Goal: Transaction & Acquisition: Purchase product/service

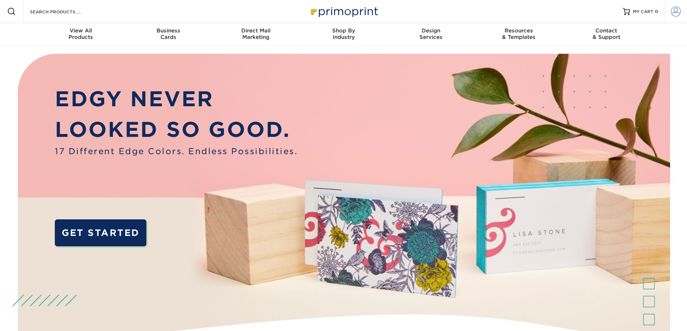
type input "[EMAIL_ADDRESS][DOMAIN_NAME]"
click at [679, 12] on span at bounding box center [676, 11] width 10 height 10
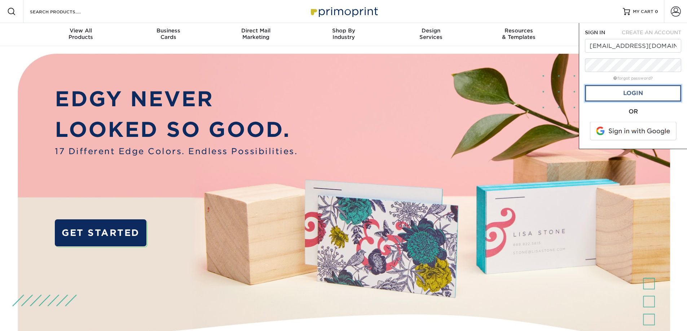
click at [645, 95] on link "Login" at bounding box center [633, 93] width 96 height 17
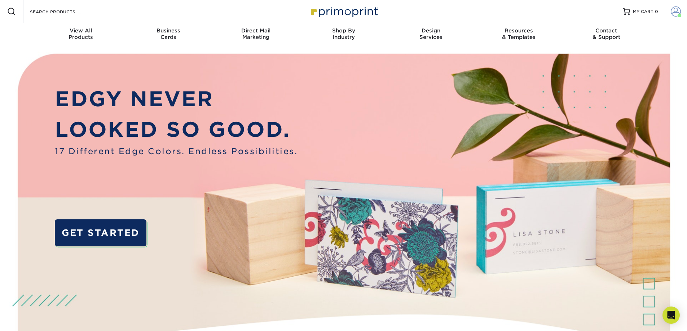
click at [676, 12] on span at bounding box center [676, 11] width 10 height 10
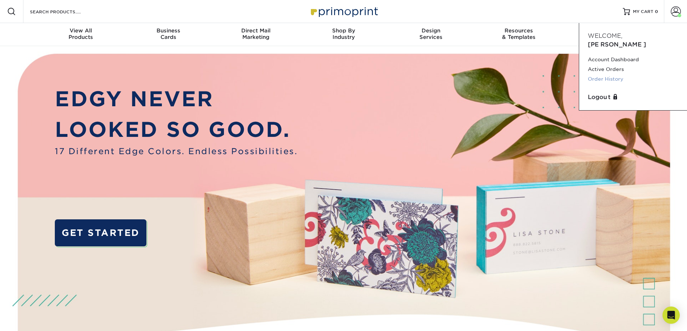
click at [603, 74] on link "Order History" at bounding box center [633, 79] width 91 height 10
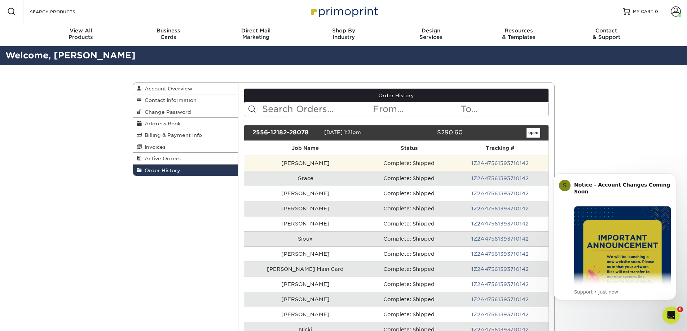
click at [367, 162] on td "Complete: Shipped" at bounding box center [408, 163] width 85 height 15
drag, startPoint x: 367, startPoint y: 162, endPoint x: 338, endPoint y: 166, distance: 29.8
click at [338, 166] on td "Stephanie" at bounding box center [305, 163] width 122 height 15
click at [369, 166] on td "Complete: Shipped" at bounding box center [408, 163] width 85 height 15
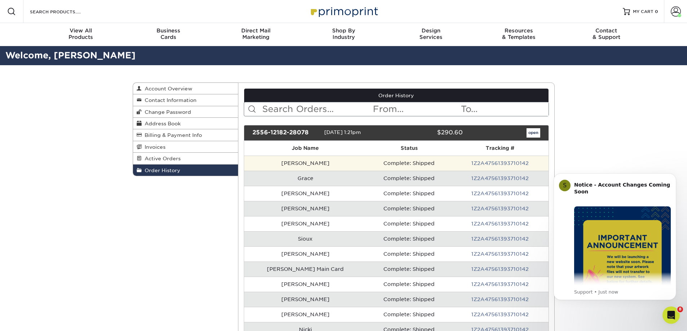
click at [393, 164] on td "Complete: Shipped" at bounding box center [408, 163] width 85 height 15
click at [510, 164] on link "1Z2A47561393710142" at bounding box center [499, 163] width 57 height 6
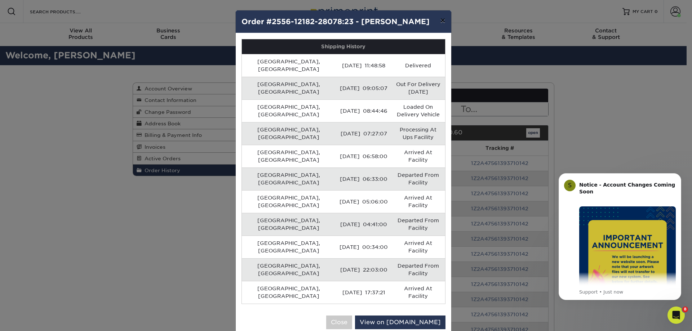
click at [441, 18] on button "×" at bounding box center [443, 20] width 17 height 20
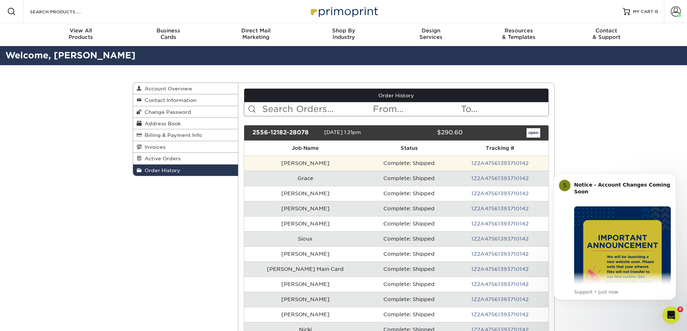
click at [293, 163] on td "Stephanie" at bounding box center [305, 163] width 122 height 15
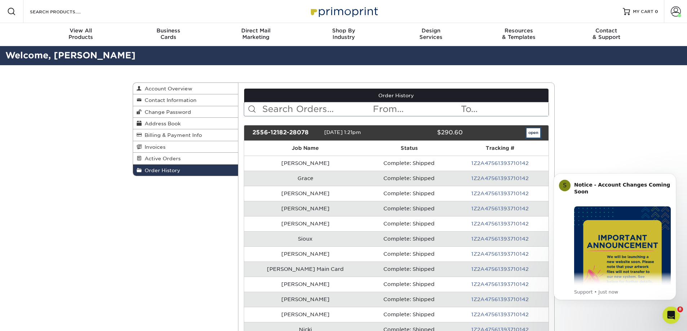
click at [535, 132] on link "open" at bounding box center [534, 132] width 14 height 9
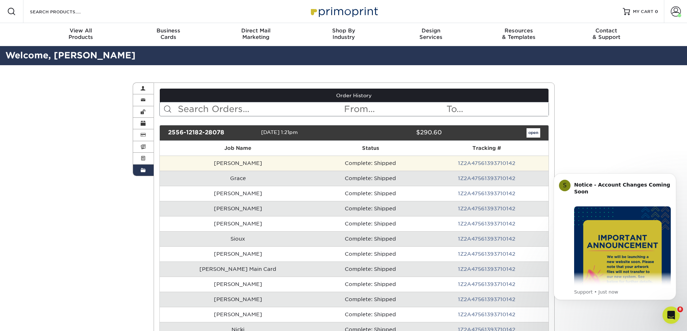
click at [316, 162] on td "Complete: Shipped" at bounding box center [370, 163] width 109 height 15
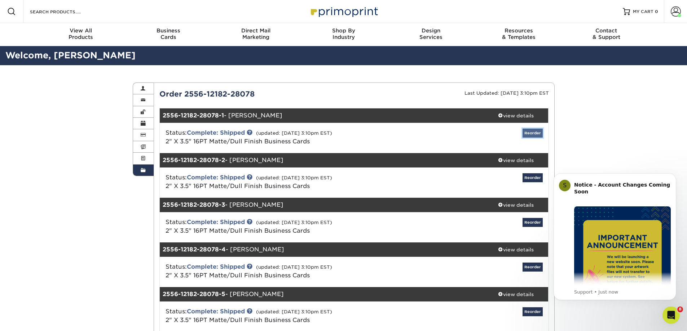
click at [534, 131] on link "Reorder" at bounding box center [533, 133] width 20 height 9
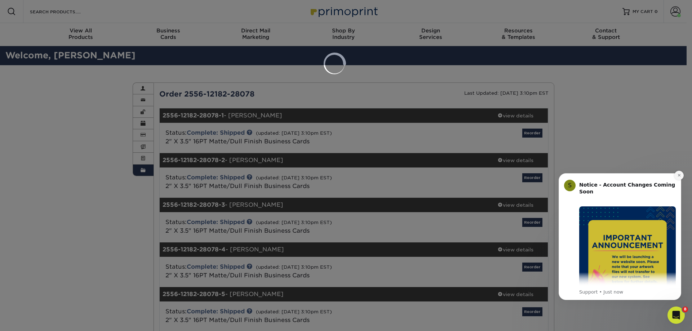
click at [680, 174] on icon "Dismiss notification" at bounding box center [680, 175] width 4 height 4
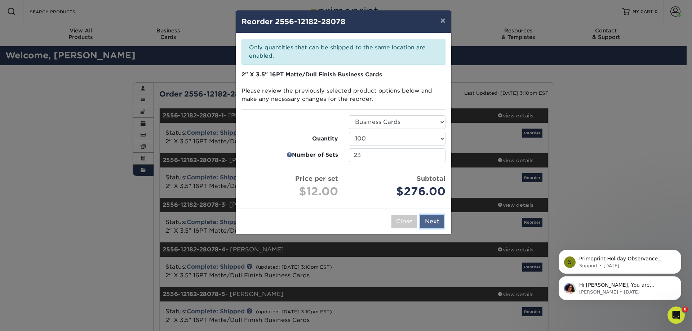
click at [429, 221] on button "Next" at bounding box center [433, 222] width 24 height 14
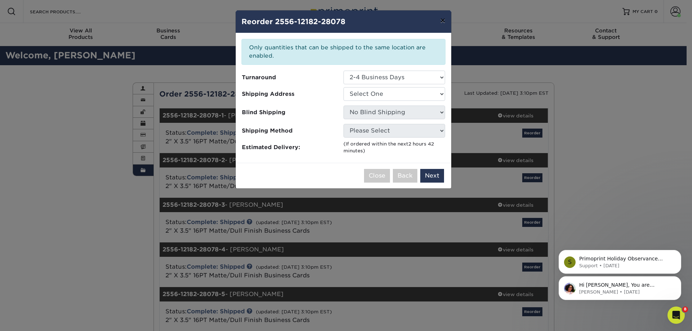
click at [443, 18] on button "×" at bounding box center [443, 20] width 17 height 20
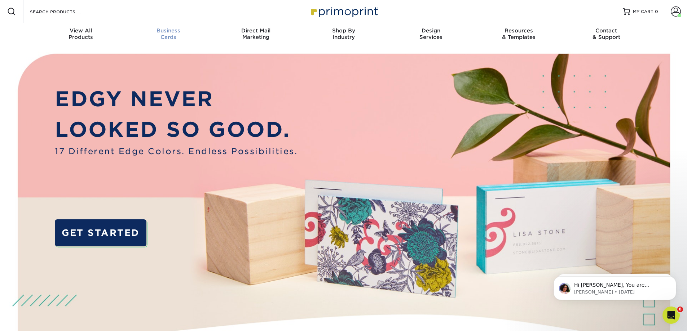
click at [171, 32] on span "Business" at bounding box center [168, 30] width 88 height 6
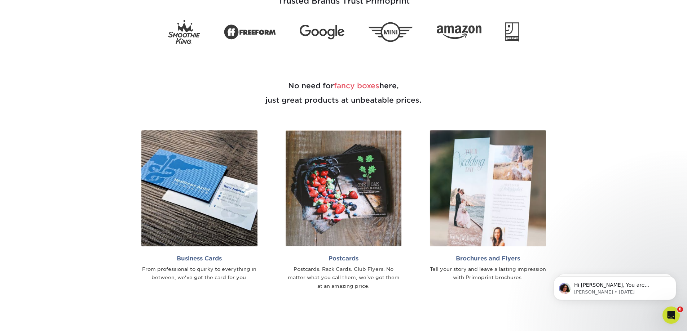
scroll to position [469, 0]
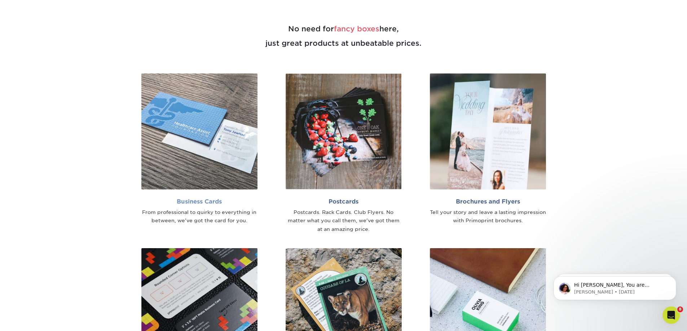
click at [230, 159] on img at bounding box center [199, 132] width 116 height 116
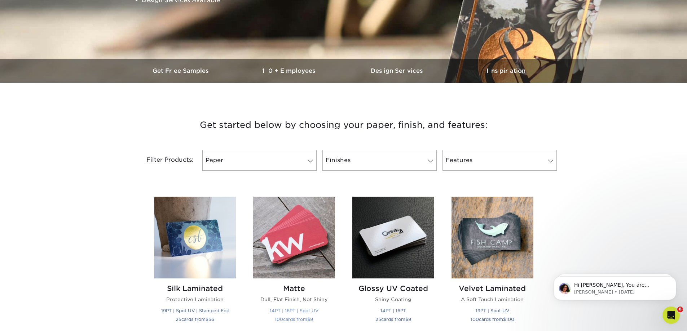
scroll to position [180, 0]
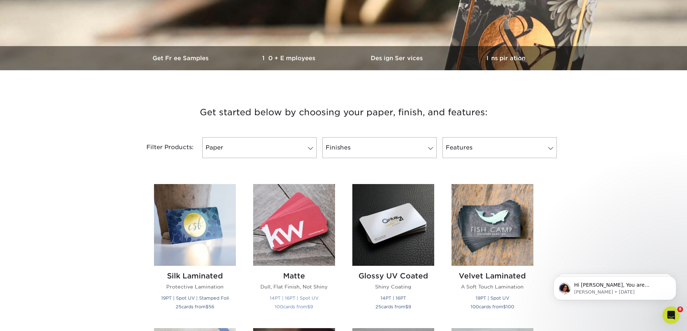
click at [293, 238] on img at bounding box center [294, 225] width 82 height 82
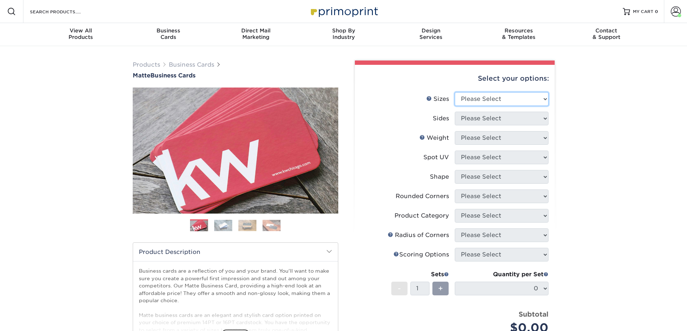
click at [502, 98] on select "Please Select 1.5" x 3.5" - Mini 1.75" x 3.5" - Mini 2" x 2" - Square 2" x 3" -…" at bounding box center [502, 99] width 94 height 14
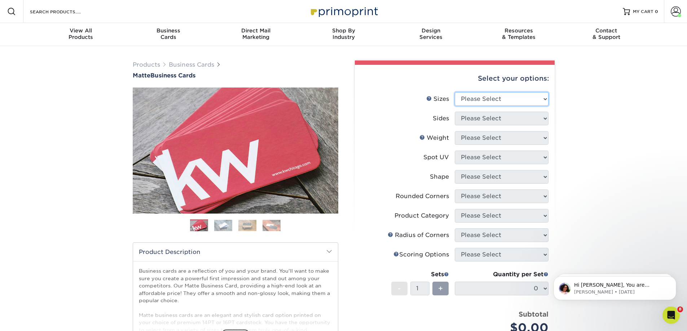
select select "2.00x3.50"
click at [455, 92] on select "Please Select 1.5" x 3.5" - Mini 1.75" x 3.5" - Mini 2" x 2" - Square 2" x 3" -…" at bounding box center [502, 99] width 94 height 14
click at [503, 120] on select "Please Select Print Both Sides Print Front Only" at bounding box center [502, 119] width 94 height 14
select select "13abbda7-1d64-4f25-8bb2-c179b224825d"
click at [455, 112] on select "Please Select Print Both Sides Print Front Only" at bounding box center [502, 119] width 94 height 14
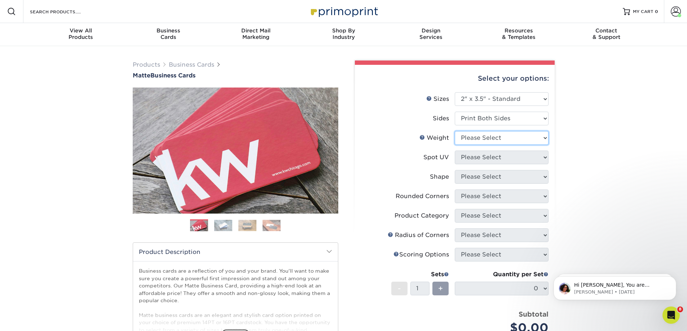
click at [488, 142] on select "Please Select 16PT 14PT" at bounding box center [502, 138] width 94 height 14
select select "16PT"
click at [455, 131] on select "Please Select 16PT 14PT" at bounding box center [502, 138] width 94 height 14
click at [483, 164] on select "Please Select No Spot UV Front and Back (Both Sides) Front Only Back Only" at bounding box center [502, 158] width 94 height 14
click at [487, 158] on select "Please Select No Spot UV Front and Back (Both Sides) Front Only Back Only" at bounding box center [502, 158] width 94 height 14
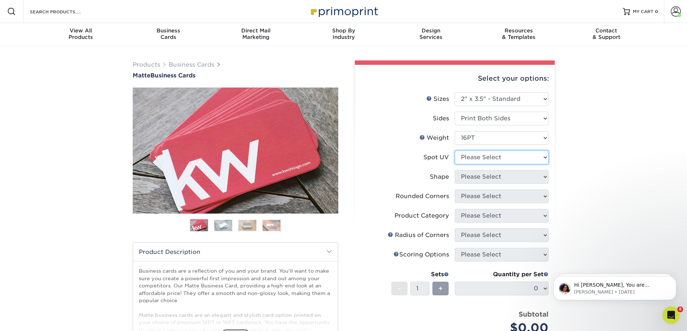
select select "3"
click at [455, 151] on select "Please Select No Spot UV Front and Back (Both Sides) Front Only Back Only" at bounding box center [502, 158] width 94 height 14
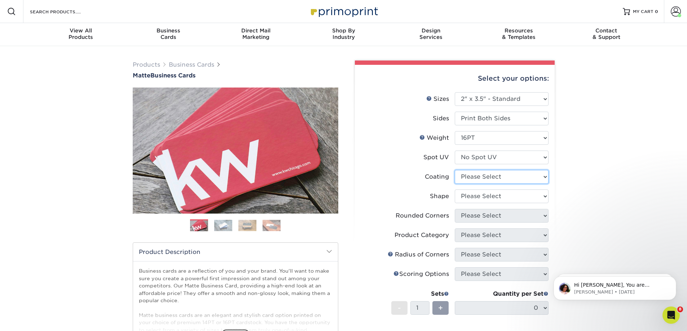
click at [483, 178] on select at bounding box center [502, 177] width 94 height 14
select select "121bb7b5-3b4d-429f-bd8d-bbf80e953313"
click at [455, 170] on select at bounding box center [502, 177] width 94 height 14
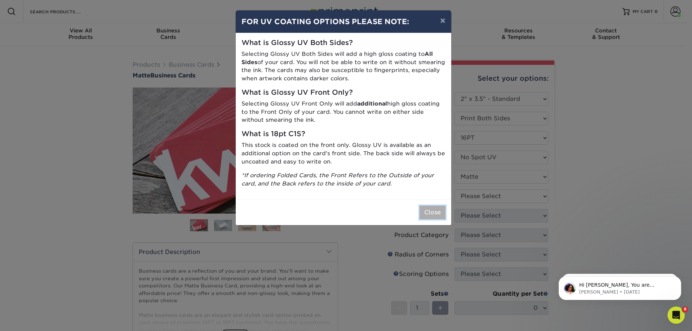
click at [432, 210] on button "Close" at bounding box center [433, 213] width 26 height 14
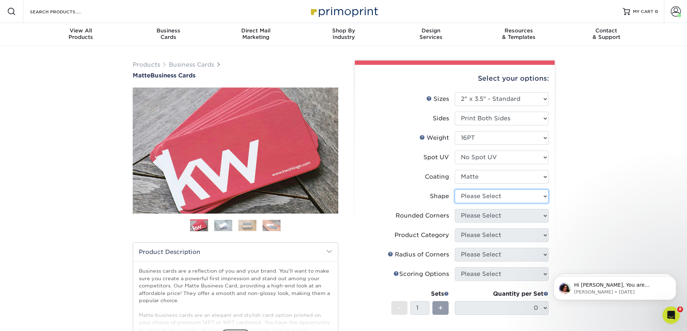
click at [486, 199] on select "Please Select Standard Oval" at bounding box center [502, 197] width 94 height 14
select select "standard"
click at [455, 190] on select "Please Select Standard Oval" at bounding box center [502, 197] width 94 height 14
click at [479, 215] on select "Please Select Yes - Round 2 Corners Yes - Round 4 Corners No" at bounding box center [502, 216] width 94 height 14
select select "0"
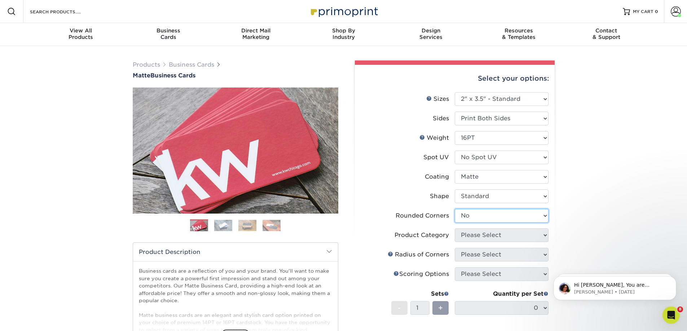
click at [455, 209] on select "Please Select Yes - Round 2 Corners Yes - Round 4 Corners No" at bounding box center [502, 216] width 94 height 14
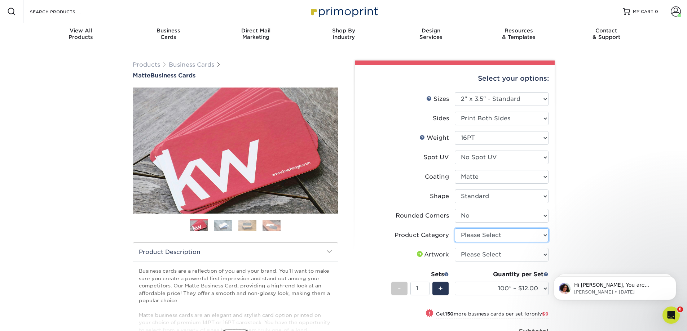
click at [489, 235] on select "Please Select Business Cards" at bounding box center [502, 236] width 94 height 14
select select "3b5148f1-0588-4f88-a218-97bcfdce65c1"
click at [455, 229] on select "Please Select Business Cards" at bounding box center [502, 236] width 94 height 14
click at [476, 254] on select "Please Select I will upload files I need a design - $100" at bounding box center [502, 255] width 94 height 14
select select "upload"
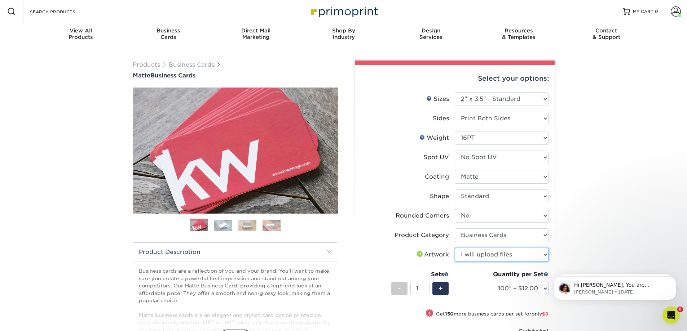
click at [455, 248] on select "Please Select I will upload files I need a design - $100" at bounding box center [502, 255] width 94 height 14
click at [524, 289] on select "100* – $12.00 250* – $21.00 500 – $42.00 1000 – $53.00 2500 – $95.00 5000 – $18…" at bounding box center [502, 289] width 94 height 14
click at [608, 217] on div "Products Business Cards Matte Business Cards Previous Next 100 $ 9" at bounding box center [343, 261] width 687 height 430
click at [442, 289] on span "+" at bounding box center [440, 288] width 5 height 11
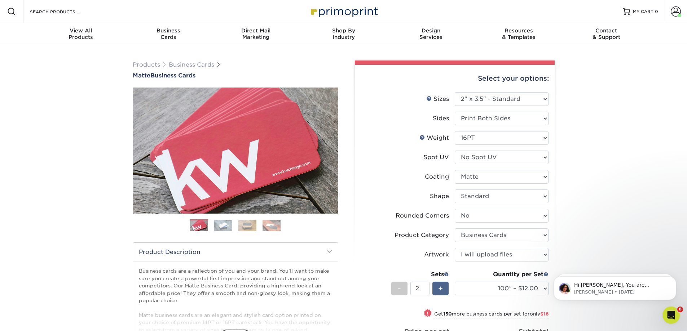
type input "3"
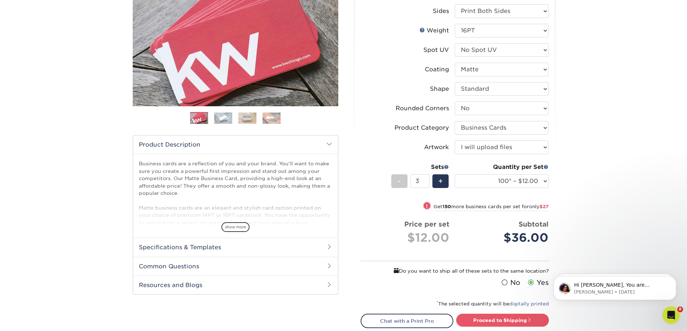
scroll to position [108, 0]
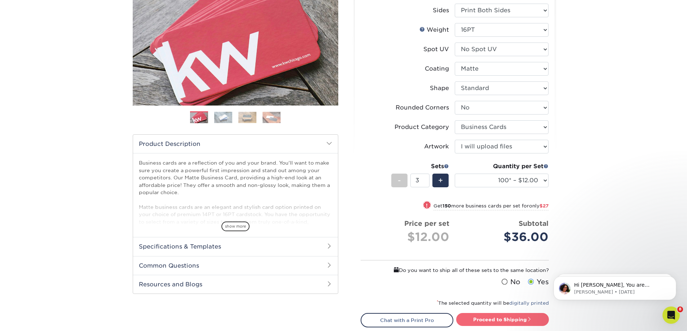
click at [486, 315] on link "Proceed to Shipping" at bounding box center [502, 319] width 93 height 13
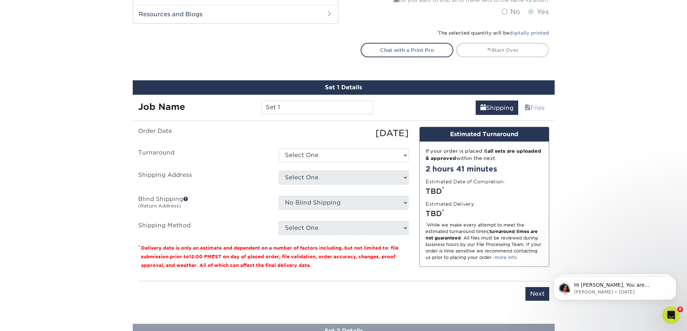
scroll to position [441, 0]
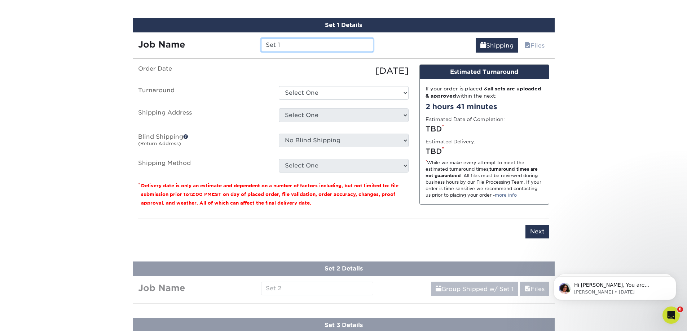
drag, startPoint x: 295, startPoint y: 44, endPoint x: 232, endPoint y: 41, distance: 62.8
click at [232, 41] on div "Job Name Set 1" at bounding box center [256, 45] width 246 height 14
paste input "[PERSON_NAME]"
type input "[PERSON_NAME]"
click at [326, 94] on select "Select One 2-4 Business Days 2 Day Next Business Day" at bounding box center [344, 93] width 130 height 14
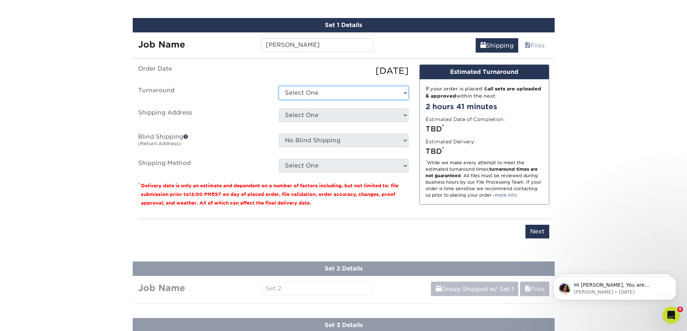
select select "47dbf4b1-3bfd-4687-b793-fcd3ee179f06"
click at [279, 86] on select "Select One 2-4 Business Days 2 Day Next Business Day" at bounding box center [344, 93] width 130 height 14
click at [322, 115] on select "Select One Grooms Office Environments Grooms Office Environments-2025 Grooms Of…" at bounding box center [344, 116] width 130 height 14
select select "281692"
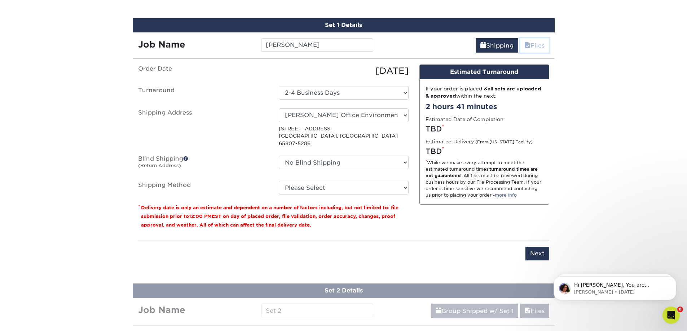
click at [536, 41] on link "Files" at bounding box center [534, 45] width 29 height 14
click at [536, 44] on link "Files" at bounding box center [534, 45] width 29 height 14
click at [533, 248] on input "Next" at bounding box center [537, 254] width 24 height 14
type input "Next"
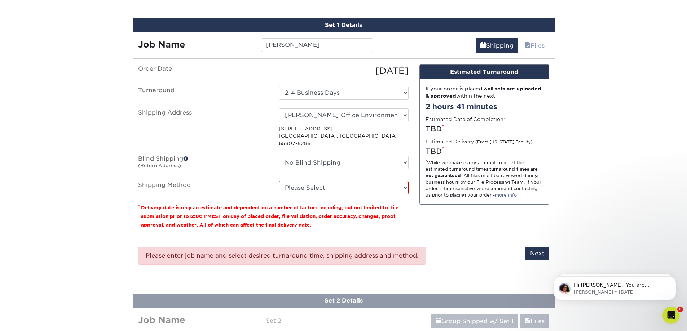
click at [316, 37] on div "Job Name Jennie Schutz" at bounding box center [256, 42] width 246 height 20
click at [317, 41] on input "[PERSON_NAME]" at bounding box center [317, 45] width 112 height 14
click at [312, 76] on div "08/18/2025" at bounding box center [343, 71] width 141 height 13
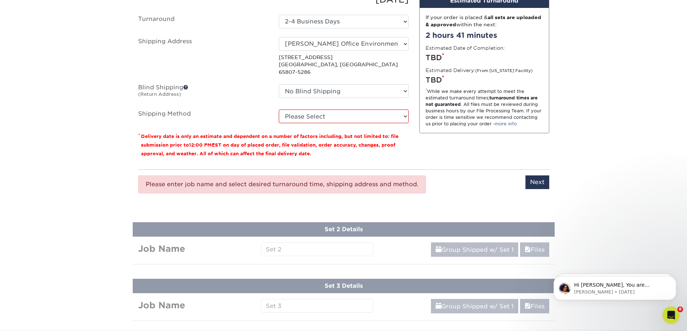
scroll to position [513, 0]
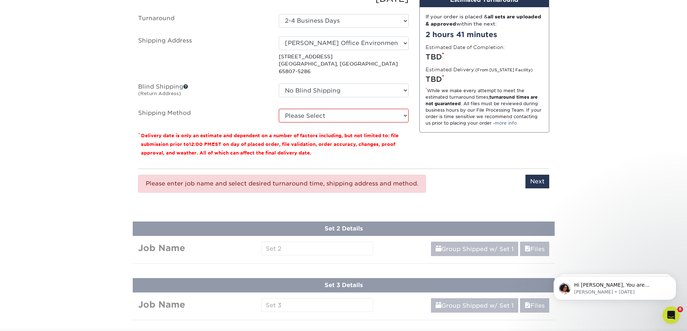
click at [311, 113] on select "Please Select Ground Shipping (+$14.96) 3 Day Shipping Service (+$15.34) 2 Day …" at bounding box center [344, 116] width 130 height 14
select select "03"
click at [279, 109] on select "Please Select Ground Shipping (+$14.96) 3 Day Shipping Service (+$15.34) 2 Day …" at bounding box center [344, 116] width 130 height 14
click at [545, 175] on input "Next" at bounding box center [537, 182] width 24 height 14
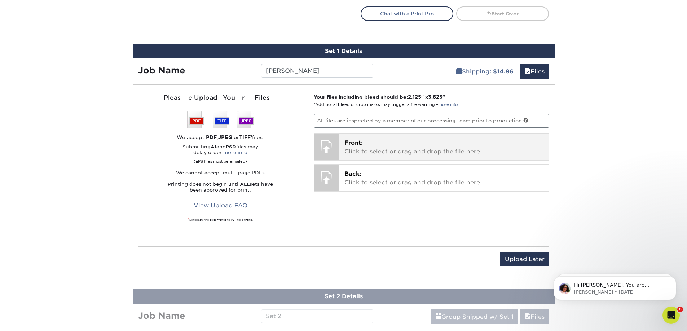
scroll to position [405, 0]
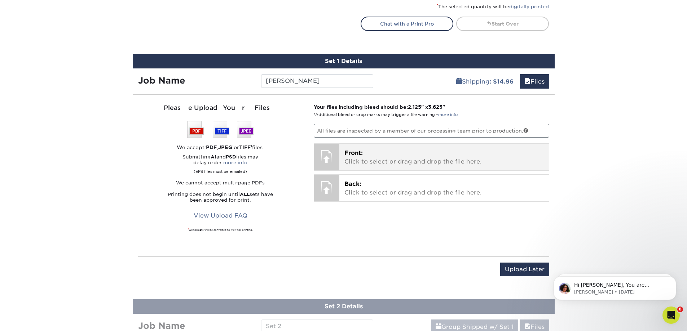
click at [374, 166] on p "Front: Click to select or drag and drop the file here." at bounding box center [443, 157] width 199 height 17
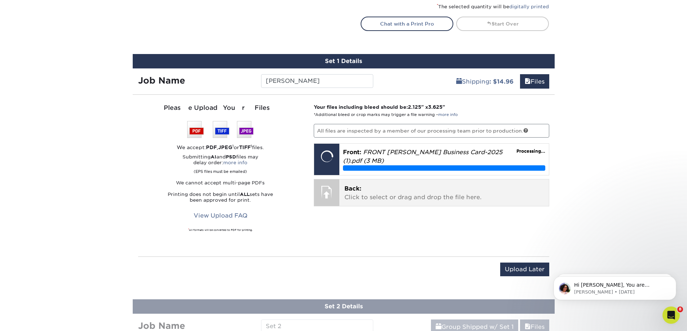
click at [344, 188] on div "Back: Click to select or drag and drop the file here. Choose file" at bounding box center [444, 193] width 210 height 27
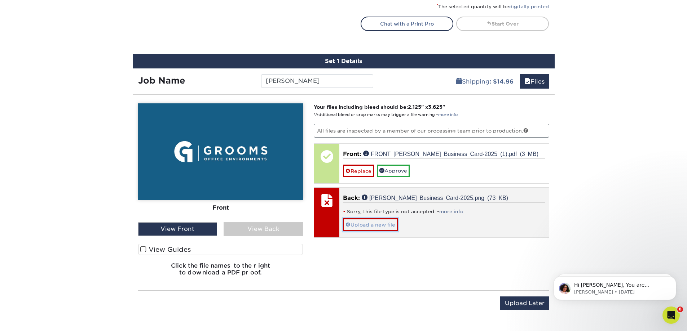
click at [380, 223] on link "Upload a new file" at bounding box center [370, 225] width 55 height 13
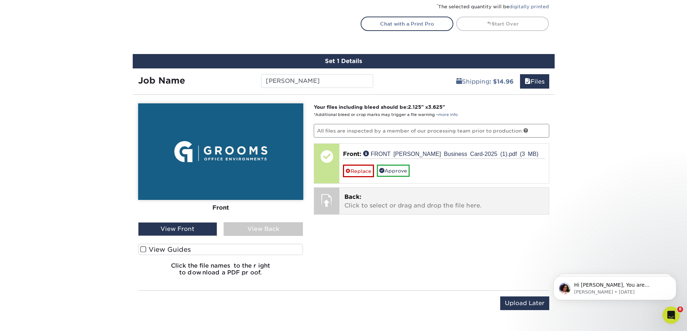
click at [361, 198] on span "Back:" at bounding box center [352, 197] width 17 height 7
click at [378, 191] on div "Back: Click to select or drag and drop the file here. Choose file Sarah Schmidt…" at bounding box center [444, 201] width 210 height 27
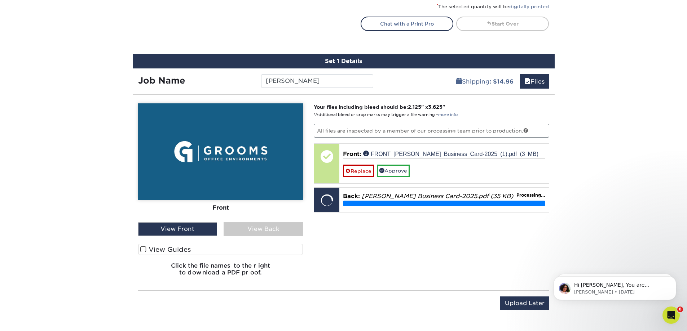
click at [251, 234] on div "View Back" at bounding box center [263, 230] width 79 height 14
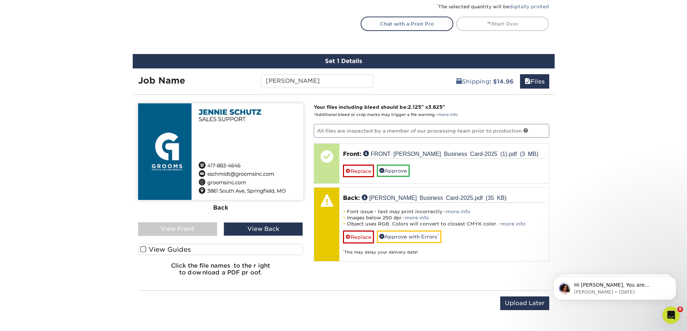
click at [189, 244] on label "View Guides" at bounding box center [220, 249] width 165 height 11
click at [0, 0] on input "View Guides" at bounding box center [0, 0] width 0 height 0
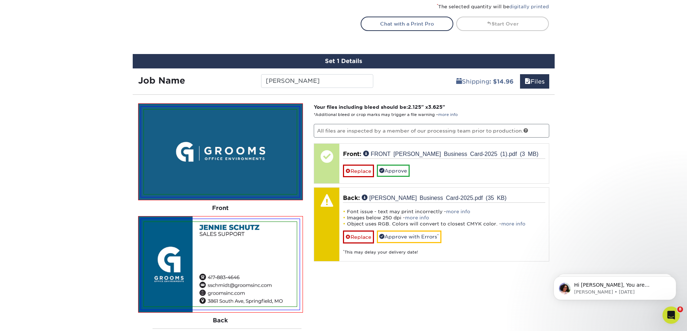
click at [581, 168] on div "Products Business Cards Matte Business Cards Previous Next 100 $ 9" at bounding box center [343, 97] width 687 height 912
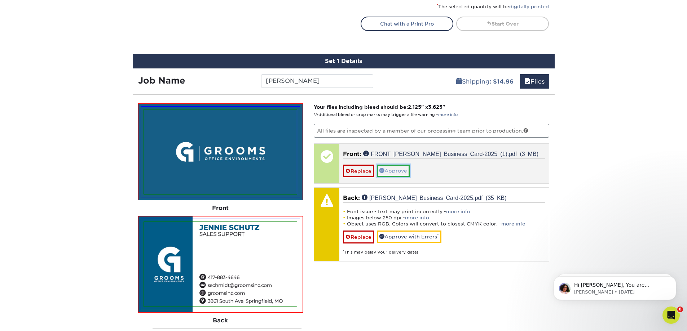
click at [387, 173] on link "Approve" at bounding box center [393, 171] width 33 height 12
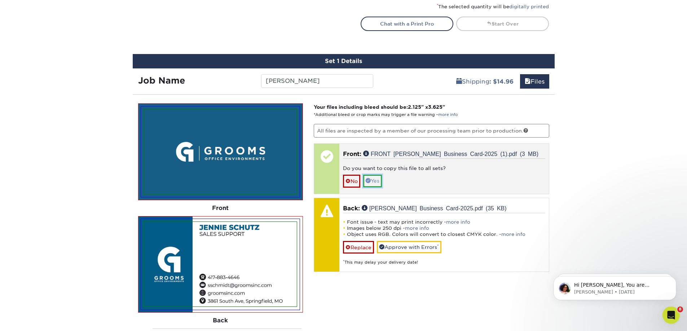
click at [371, 180] on span at bounding box center [368, 180] width 5 height 5
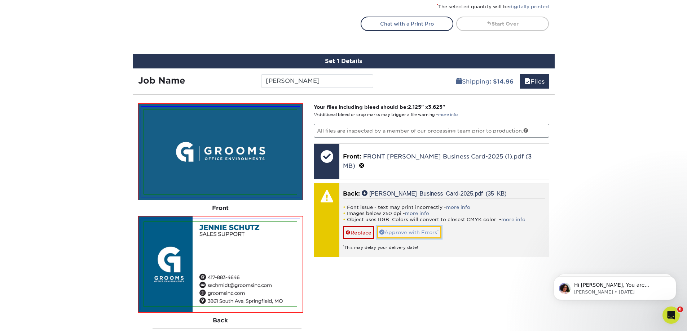
click at [406, 226] on link "Approve with Errors *" at bounding box center [409, 232] width 65 height 12
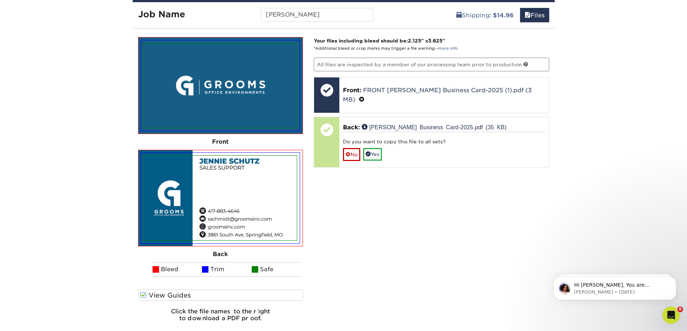
scroll to position [549, 0]
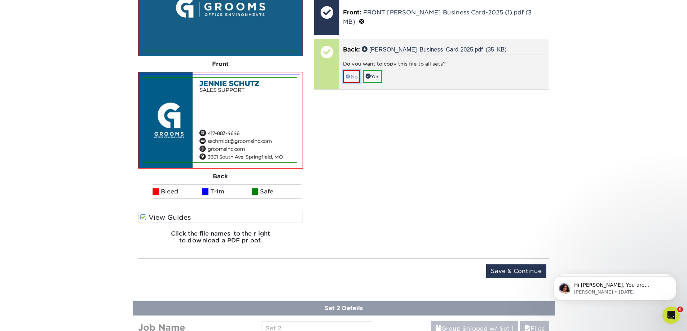
click at [358, 70] on link "No" at bounding box center [351, 76] width 17 height 13
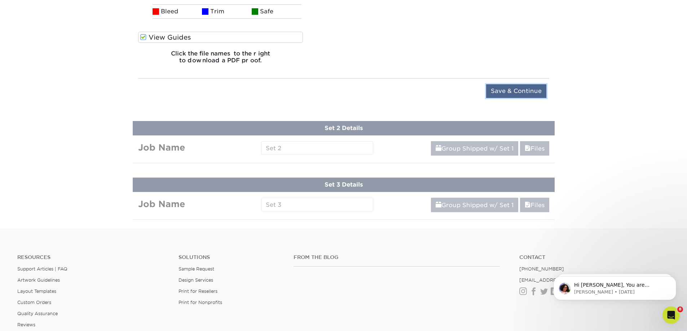
click at [517, 92] on input "Save & Continue" at bounding box center [516, 91] width 60 height 14
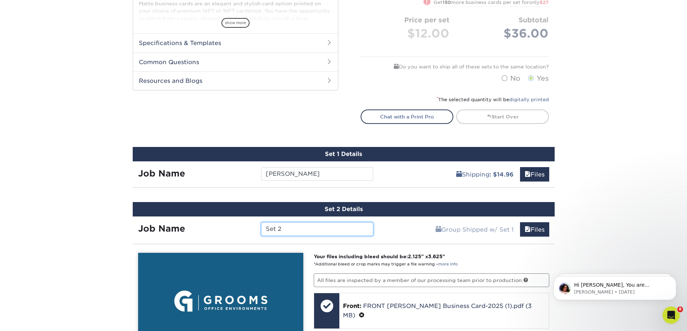
scroll to position [339, 0]
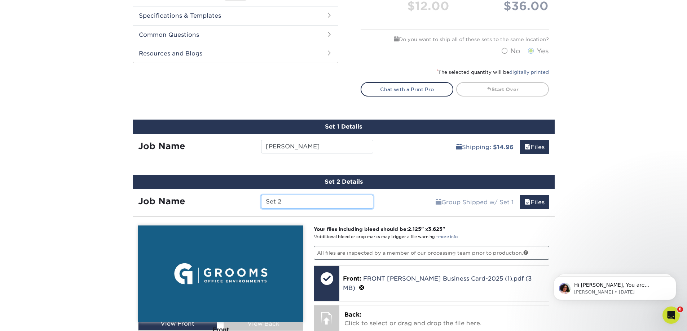
drag, startPoint x: 281, startPoint y: 203, endPoint x: 220, endPoint y: 193, distance: 61.9
click at [223, 195] on div "Job Name Set 2" at bounding box center [256, 202] width 246 height 14
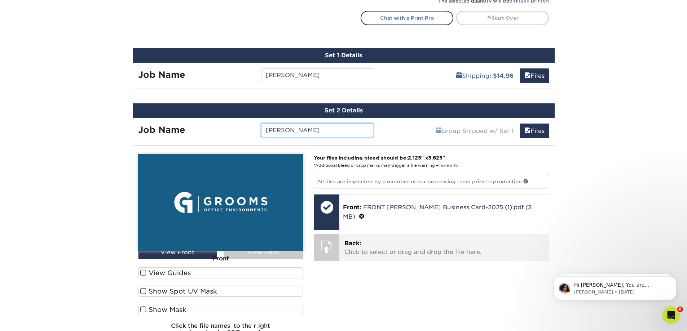
scroll to position [411, 0]
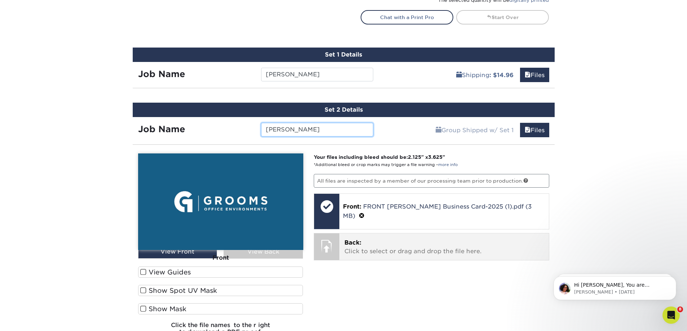
type input "[PERSON_NAME]"
click at [346, 239] on span "Back:" at bounding box center [352, 242] width 17 height 7
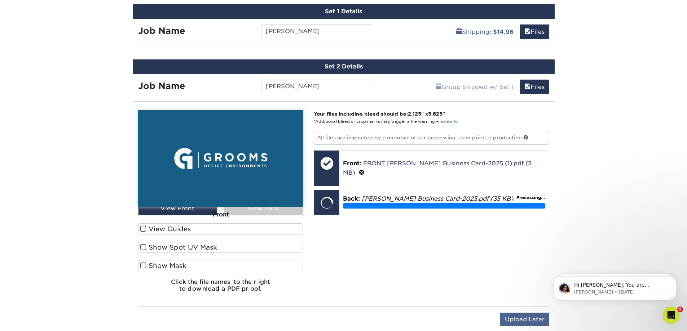
scroll to position [448, 0]
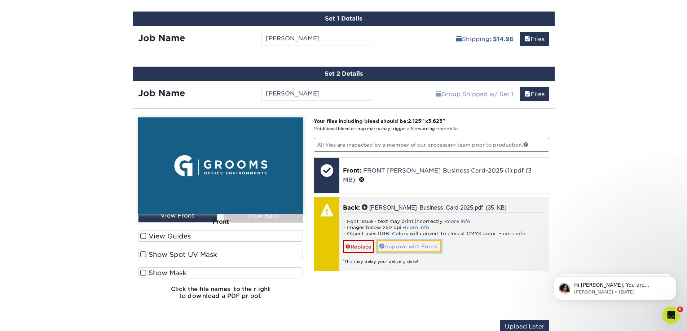
click at [415, 241] on link "Approve with Errors *" at bounding box center [409, 247] width 65 height 12
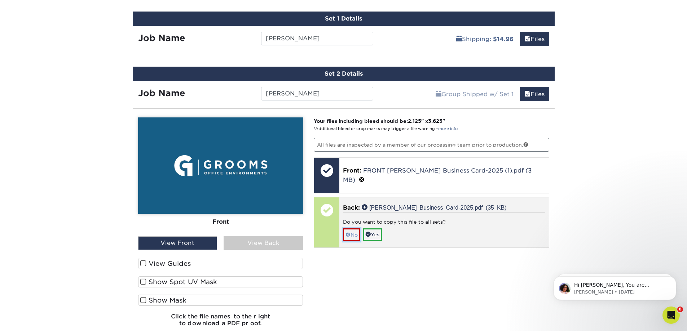
click at [347, 230] on link "No" at bounding box center [351, 235] width 17 height 13
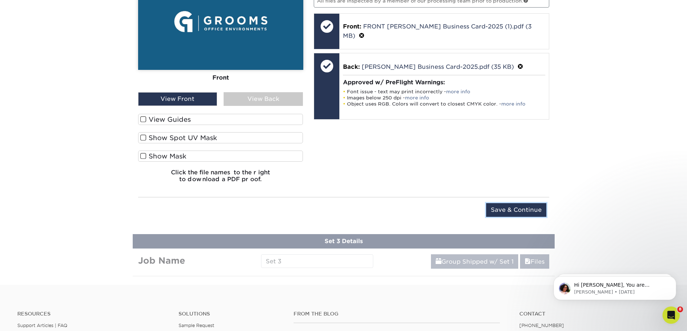
click at [513, 213] on input "Save & Continue" at bounding box center [516, 210] width 60 height 14
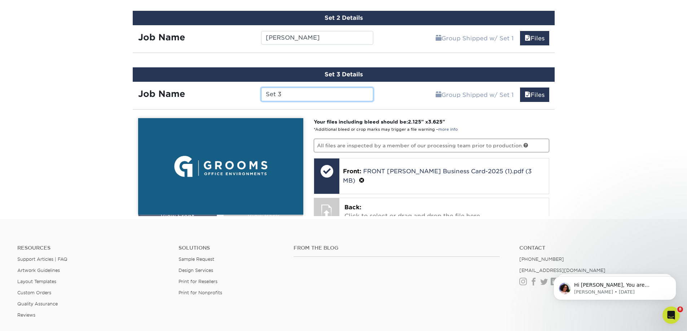
scroll to position [588, 0]
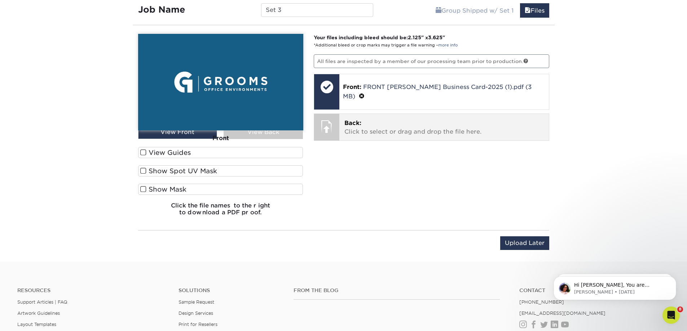
click at [423, 119] on p "Back: Click to select or drag and drop the file here." at bounding box center [443, 127] width 199 height 17
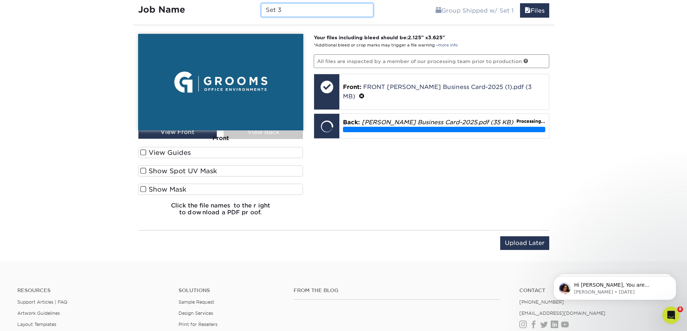
scroll to position [554, 0]
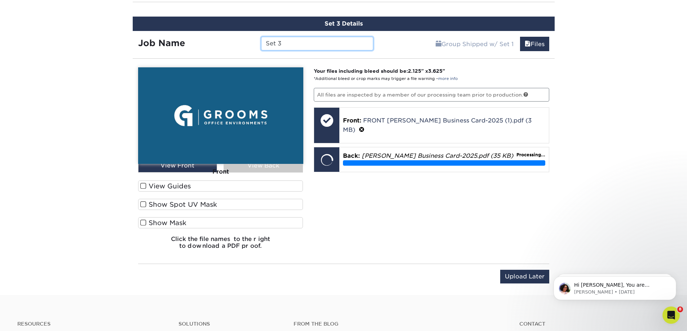
drag, startPoint x: 281, startPoint y: 8, endPoint x: 242, endPoint y: 0, distance: 40.4
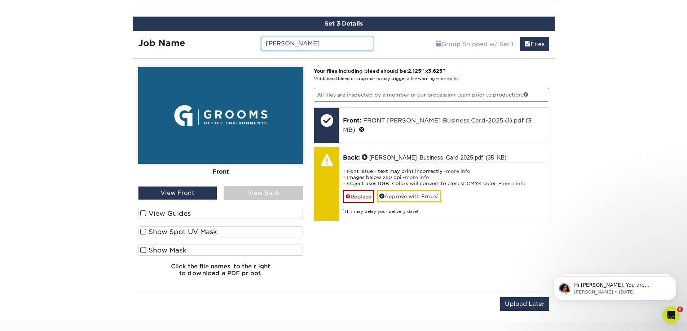
click at [307, 45] on input "[PERSON_NAME]" at bounding box center [317, 44] width 112 height 14
type input "[PERSON_NAME]"
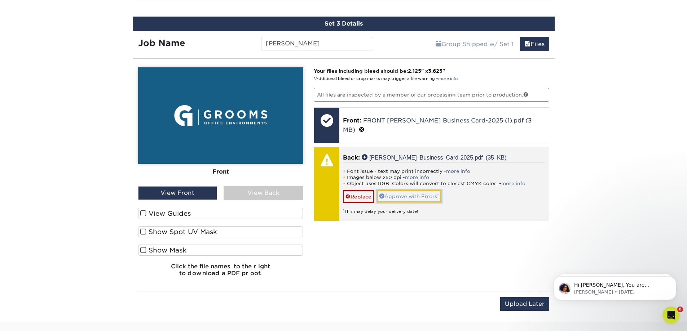
click at [410, 190] on link "Approve with Errors *" at bounding box center [409, 196] width 65 height 12
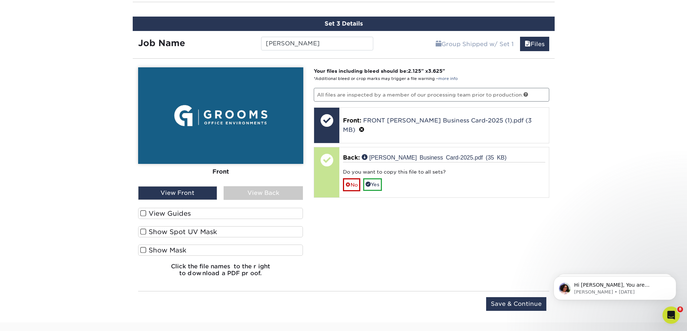
click at [269, 195] on div "View Back" at bounding box center [263, 193] width 79 height 14
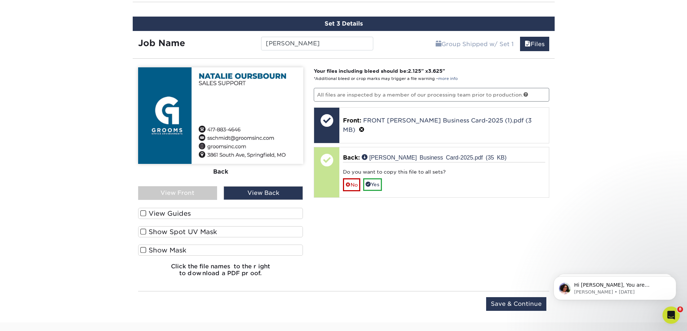
click at [208, 213] on label "View Guides" at bounding box center [220, 213] width 165 height 11
click at [0, 0] on input "View Guides" at bounding box center [0, 0] width 0 height 0
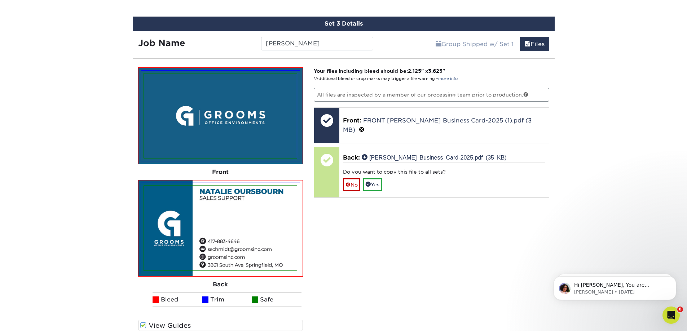
scroll to position [590, 0]
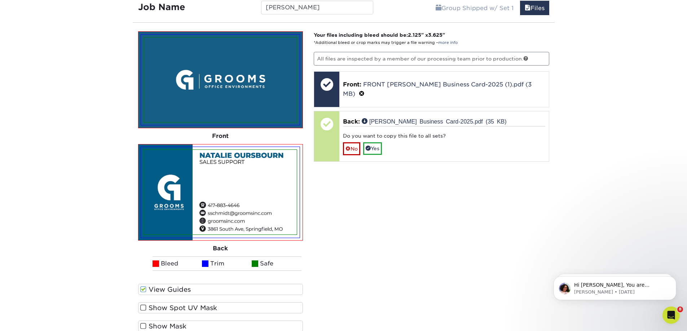
click at [173, 289] on label "View Guides" at bounding box center [220, 289] width 165 height 11
click at [0, 0] on input "View Guides" at bounding box center [0, 0] width 0 height 0
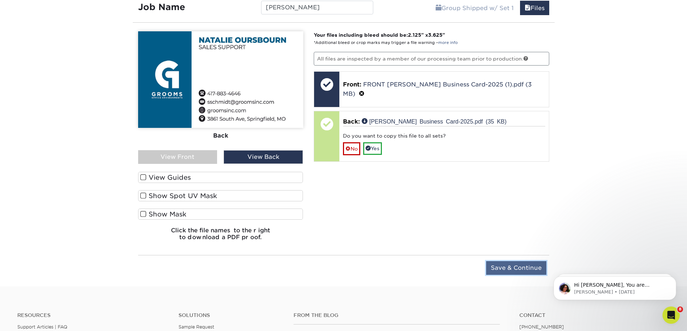
click at [512, 268] on input "Save & Continue" at bounding box center [516, 268] width 60 height 14
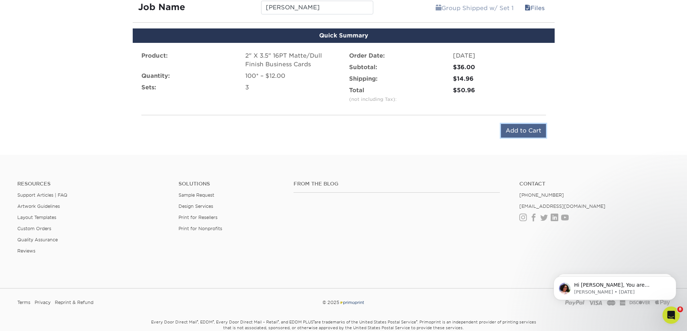
click at [521, 131] on input "Add to Cart" at bounding box center [523, 131] width 45 height 14
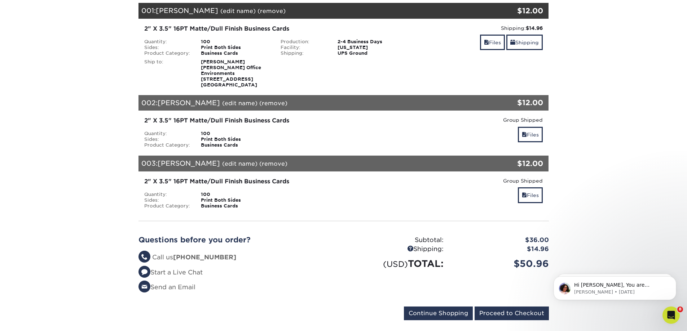
scroll to position [108, 0]
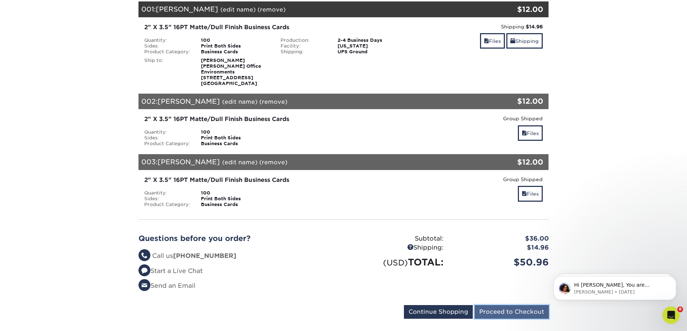
click at [510, 314] on input "Proceed to Checkout" at bounding box center [512, 312] width 74 height 14
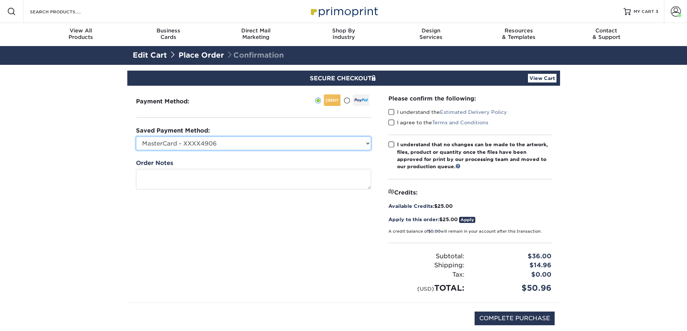
click at [230, 146] on select "MasterCard - XXXX4906 New Credit Card" at bounding box center [253, 144] width 235 height 14
click at [508, 315] on input "COMPLETE PURCHASE" at bounding box center [515, 319] width 80 height 14
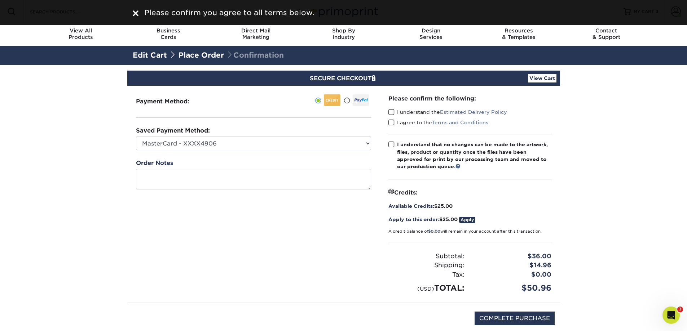
click at [391, 111] on span at bounding box center [391, 112] width 6 height 7
click at [0, 0] on input "I understand the Estimated Delivery Policy" at bounding box center [0, 0] width 0 height 0
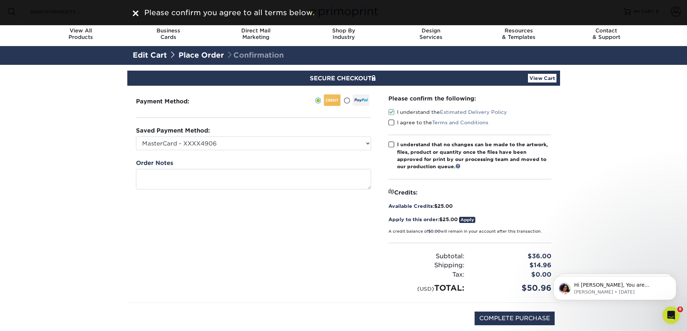
click at [390, 124] on span at bounding box center [391, 122] width 6 height 7
click at [0, 0] on input "I agree to the Terms and Conditions" at bounding box center [0, 0] width 0 height 0
click at [391, 142] on span at bounding box center [391, 144] width 6 height 7
click at [0, 0] on input "I understand that no changes can be made to the artwork, files, product or quan…" at bounding box center [0, 0] width 0 height 0
click at [507, 320] on input "COMPLETE PURCHASE" at bounding box center [515, 319] width 80 height 14
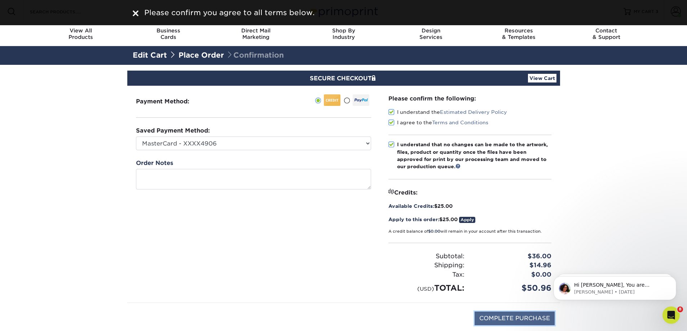
type input "PROCESSING, PLEASE WAIT..."
